Goal: Navigation & Orientation: Find specific page/section

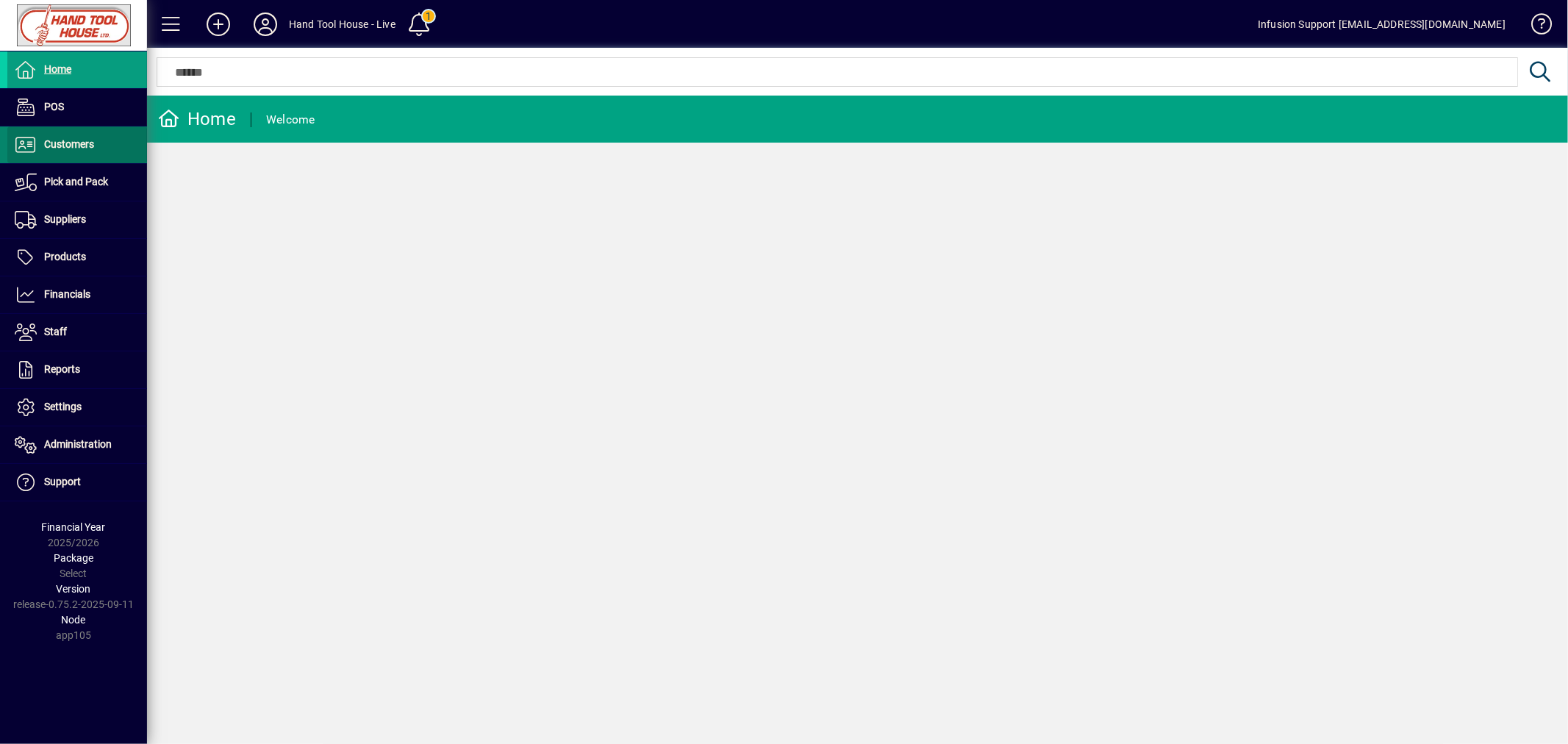
click at [78, 144] on span "Customers" at bounding box center [69, 144] width 50 height 12
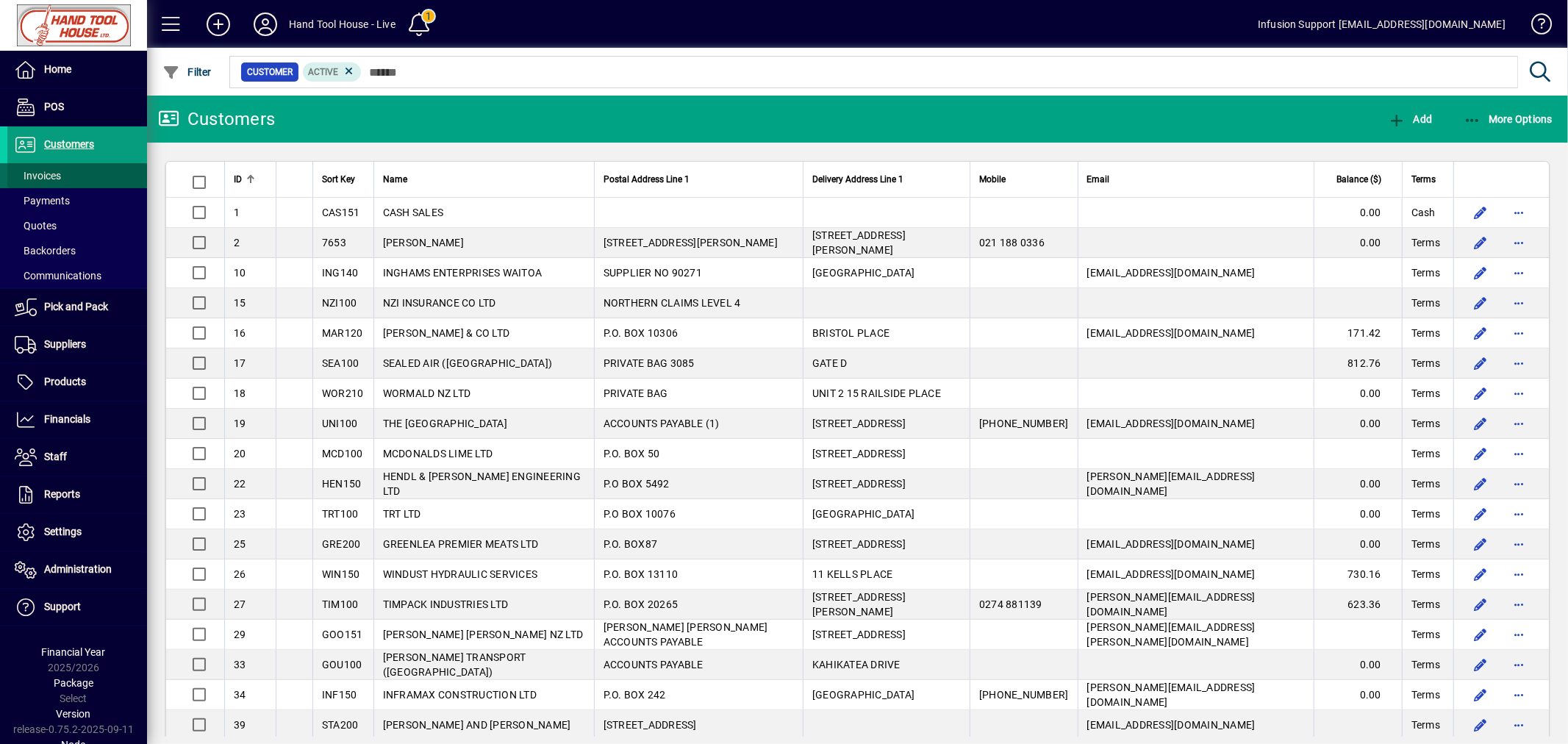
click at [79, 177] on span at bounding box center [77, 176] width 140 height 35
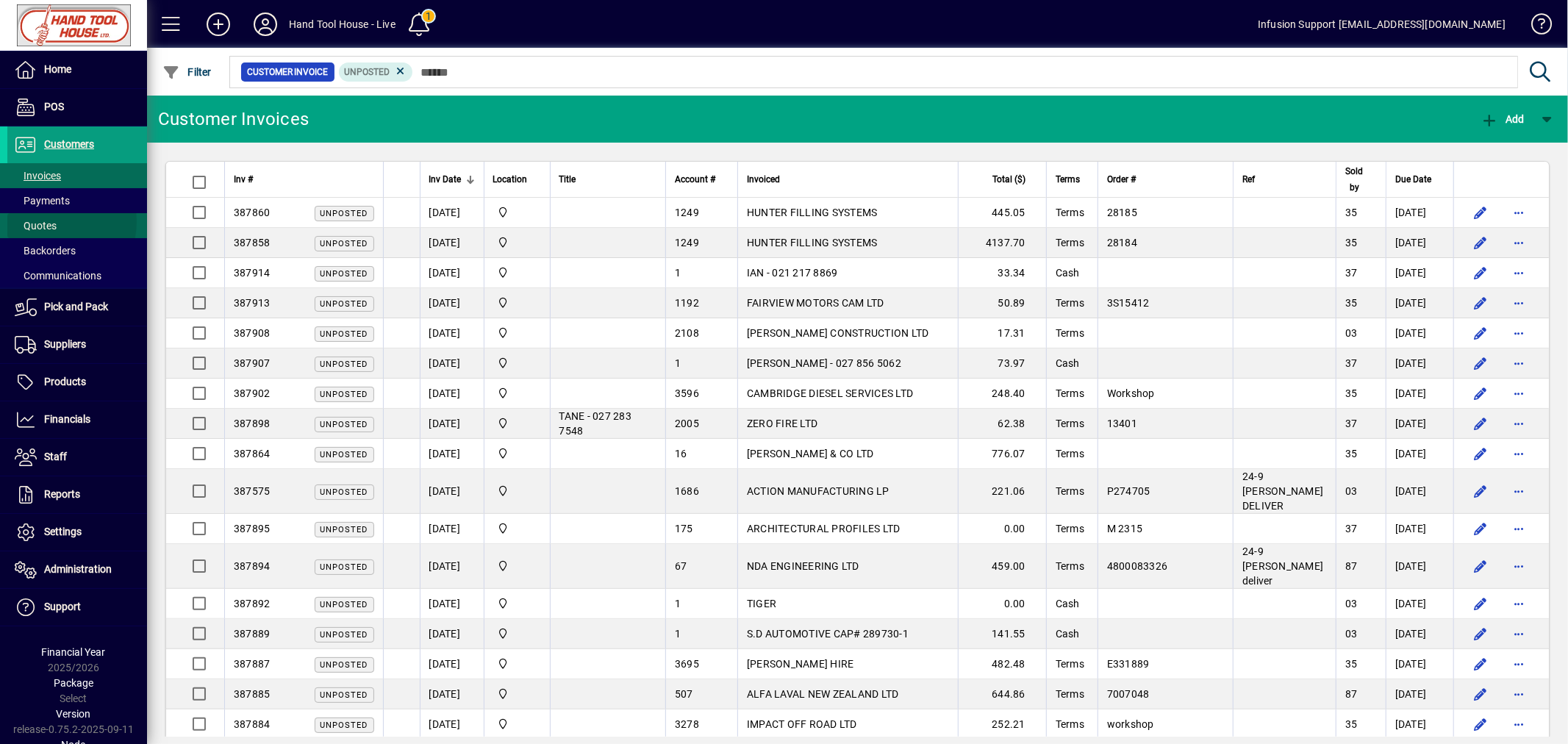
click at [52, 221] on span "Quotes" at bounding box center [35, 226] width 42 height 12
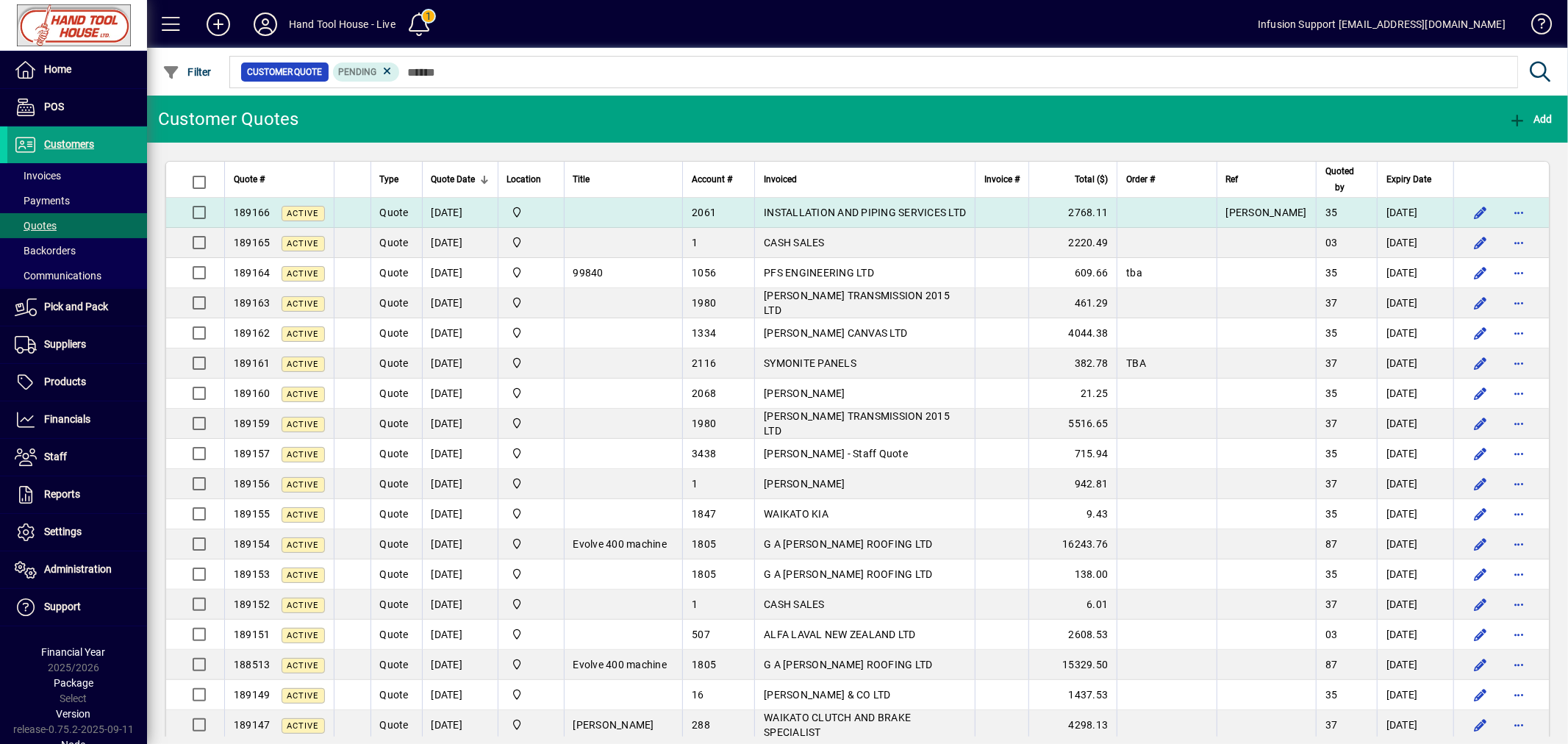
click at [847, 210] on span "INSTALLATION AND PIPING SERVICES LTD" at bounding box center [865, 213] width 202 height 12
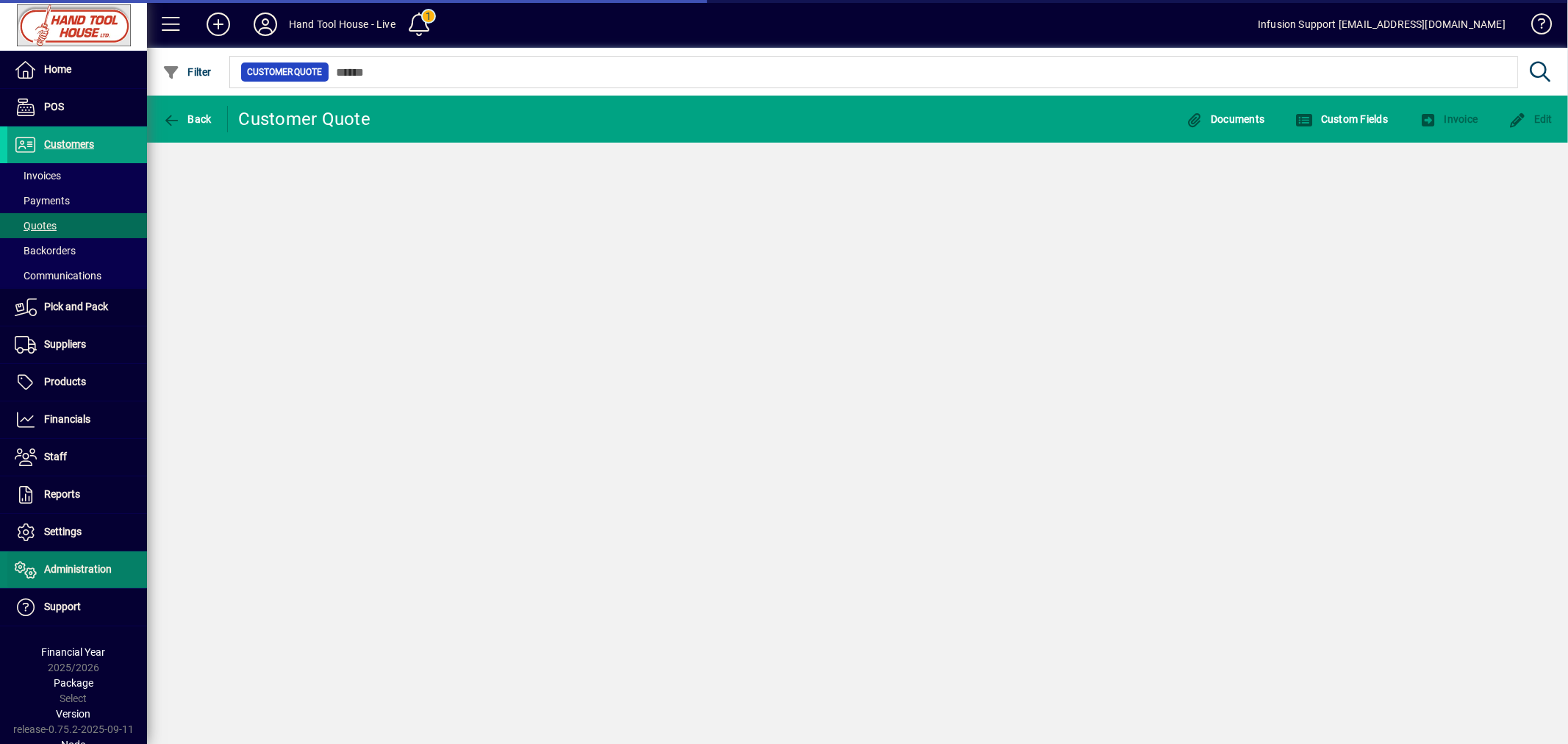
click at [74, 553] on span at bounding box center [77, 570] width 140 height 35
click at [65, 570] on span "Administration" at bounding box center [78, 568] width 67 height 12
click at [68, 568] on span "Administration" at bounding box center [78, 568] width 67 height 12
